Goal: Navigation & Orientation: Find specific page/section

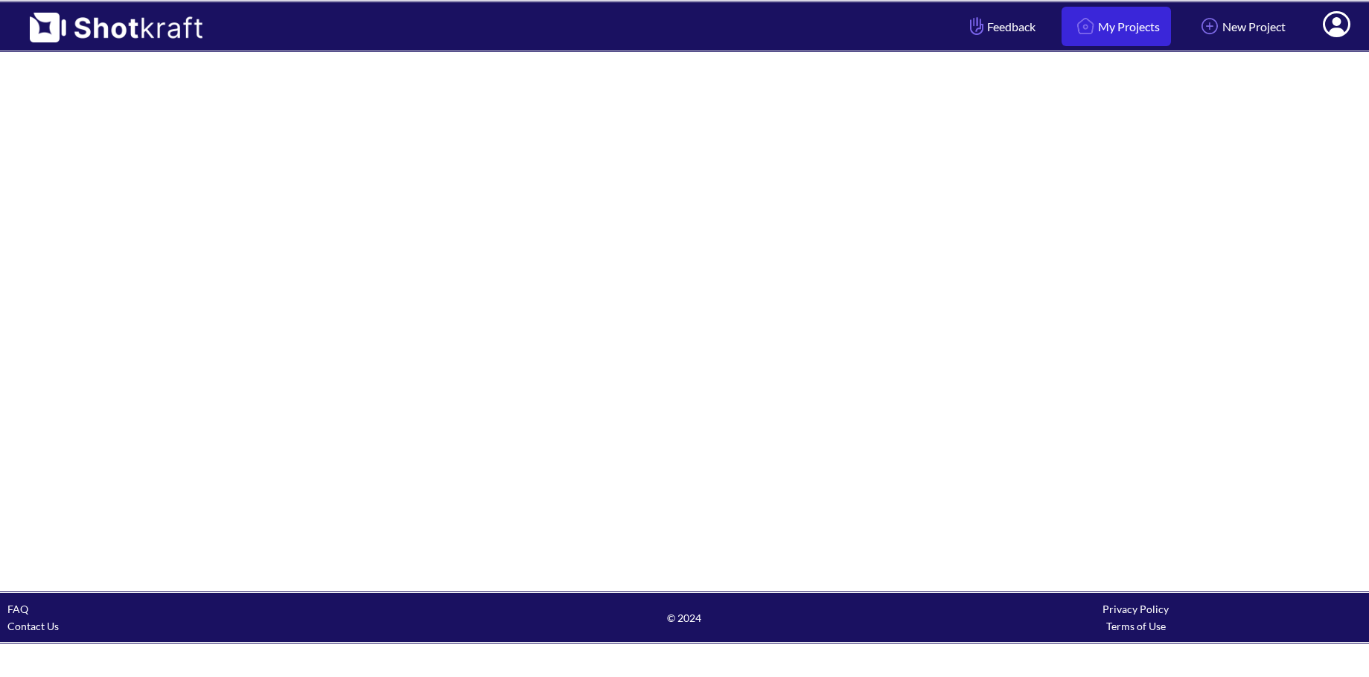
click at [1108, 20] on link "My Projects" at bounding box center [1115, 26] width 109 height 39
click at [1094, 33] on link "My Projects" at bounding box center [1115, 26] width 109 height 39
click at [1329, 22] on icon at bounding box center [1337, 24] width 28 height 26
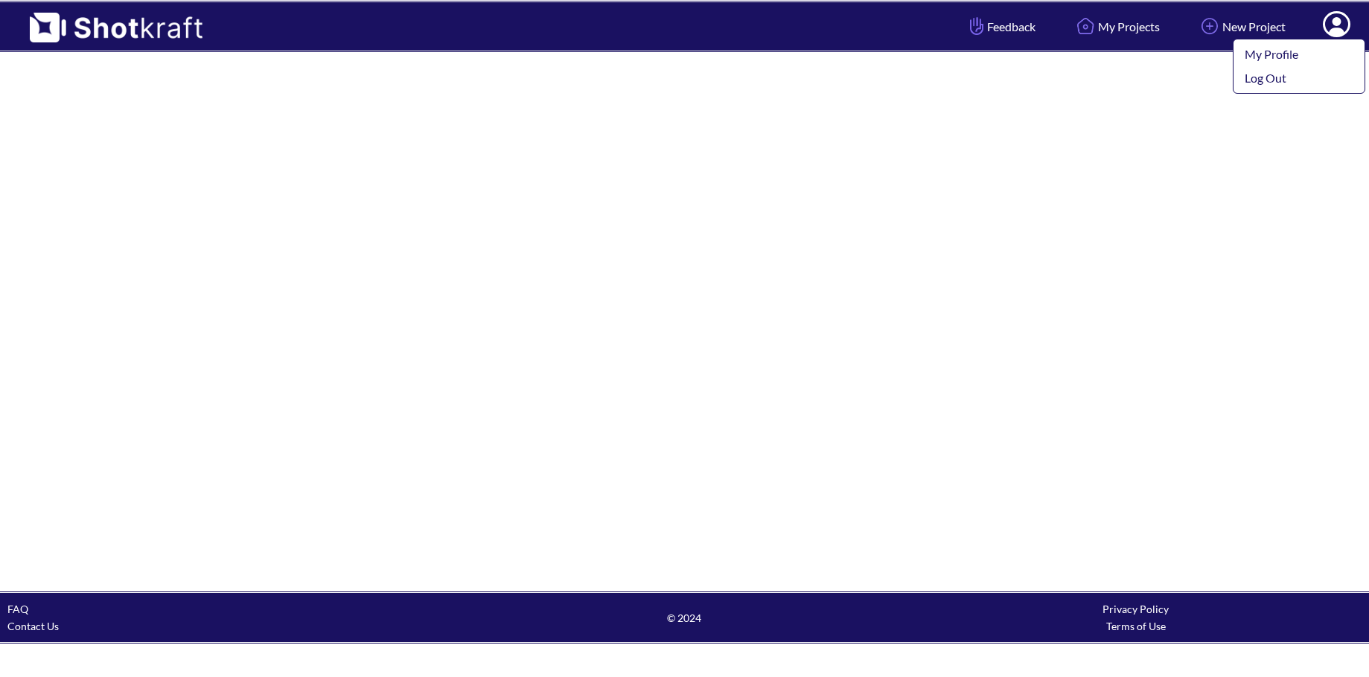
click at [1329, 22] on icon at bounding box center [1337, 24] width 28 height 26
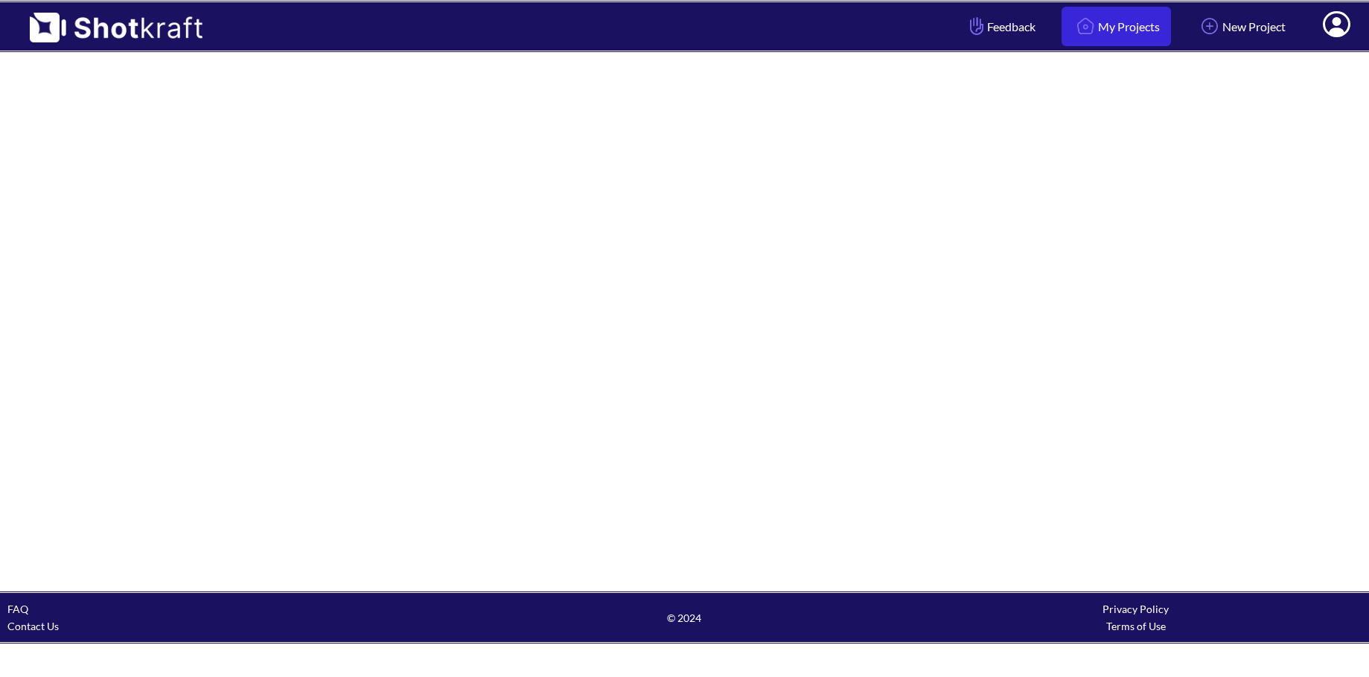
click at [1108, 46] on link "My Projects" at bounding box center [1115, 26] width 109 height 39
click at [77, 20] on img at bounding box center [108, 22] width 217 height 40
click at [446, 409] on div at bounding box center [684, 322] width 1369 height 538
click at [36, 196] on div at bounding box center [684, 322] width 1369 height 538
